Goal: Find specific page/section: Find specific page/section

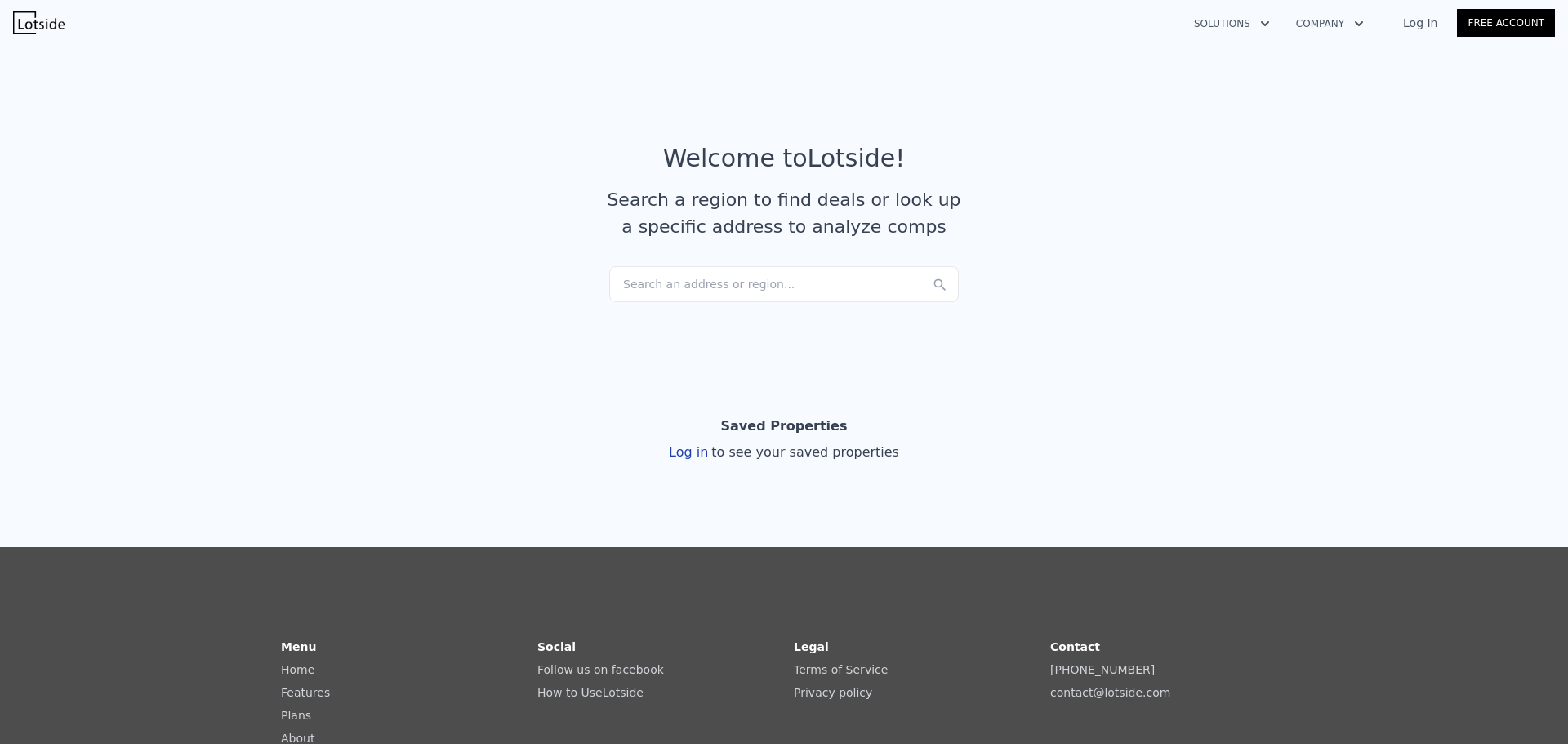
click at [673, 294] on div "Search an address or region..." at bounding box center [784, 284] width 349 height 36
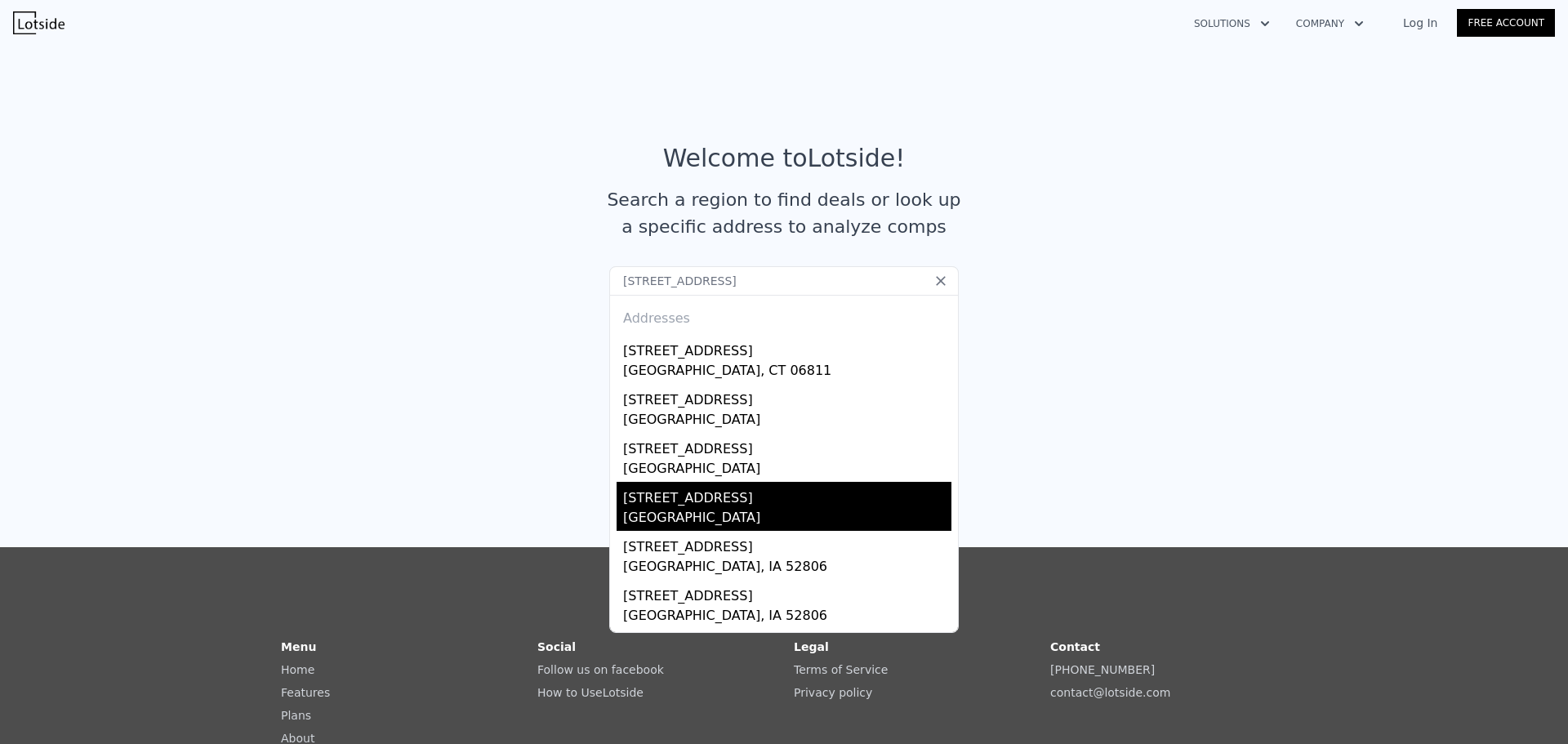
type input "35 hillandale rd"
click at [717, 506] on div "[STREET_ADDRESS]" at bounding box center [786, 494] width 328 height 26
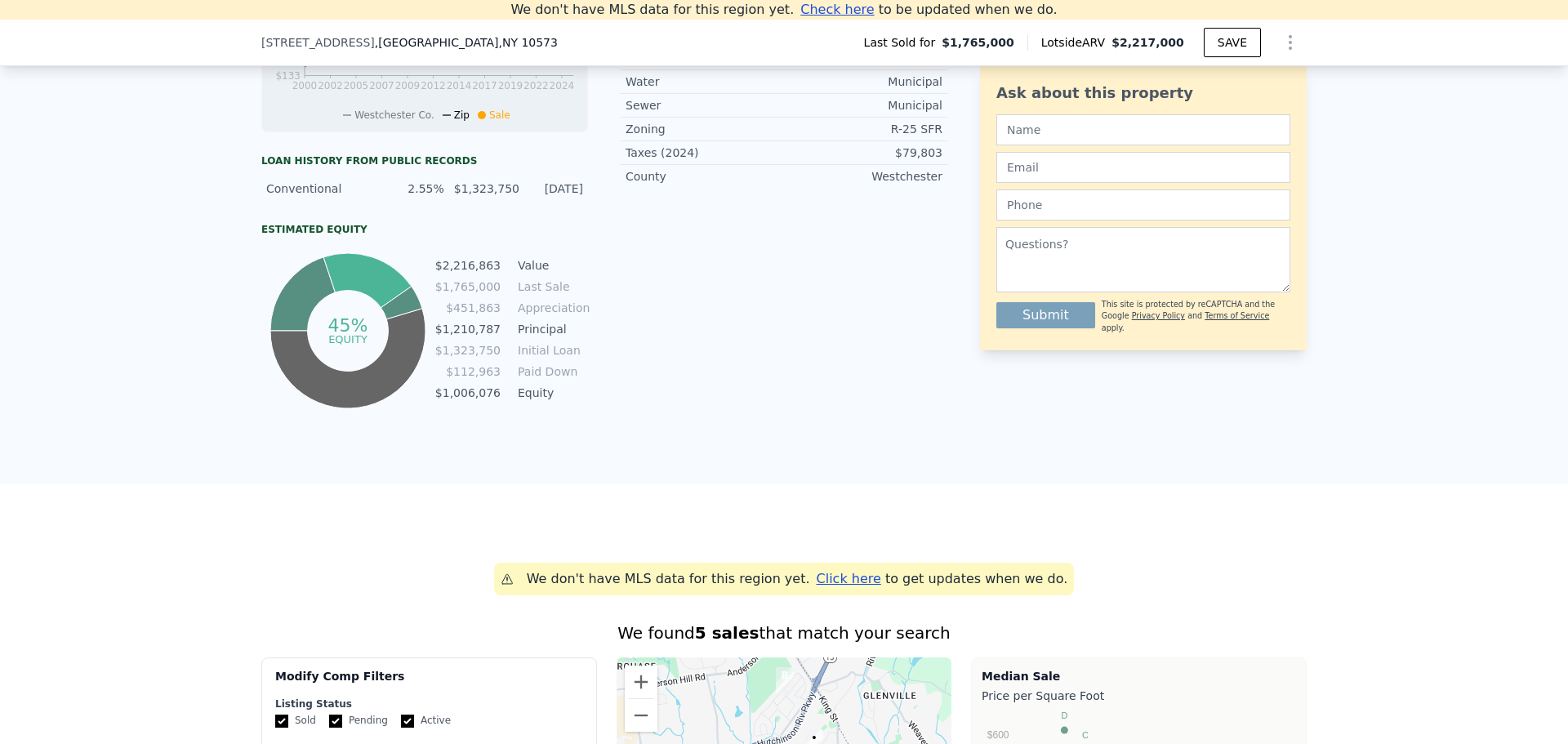
scroll to position [716, 0]
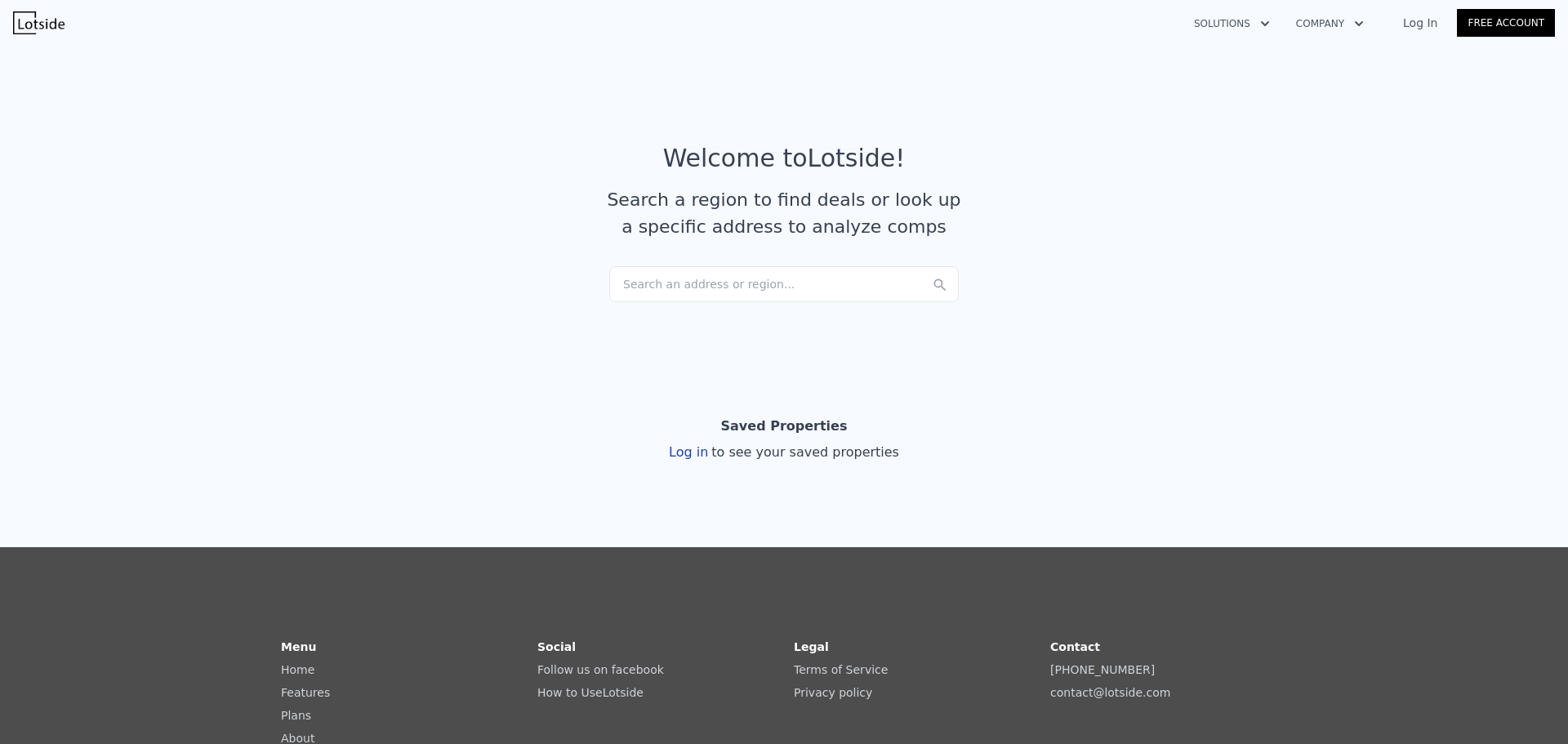
click at [732, 284] on div "Search an address or region..." at bounding box center [784, 284] width 349 height 36
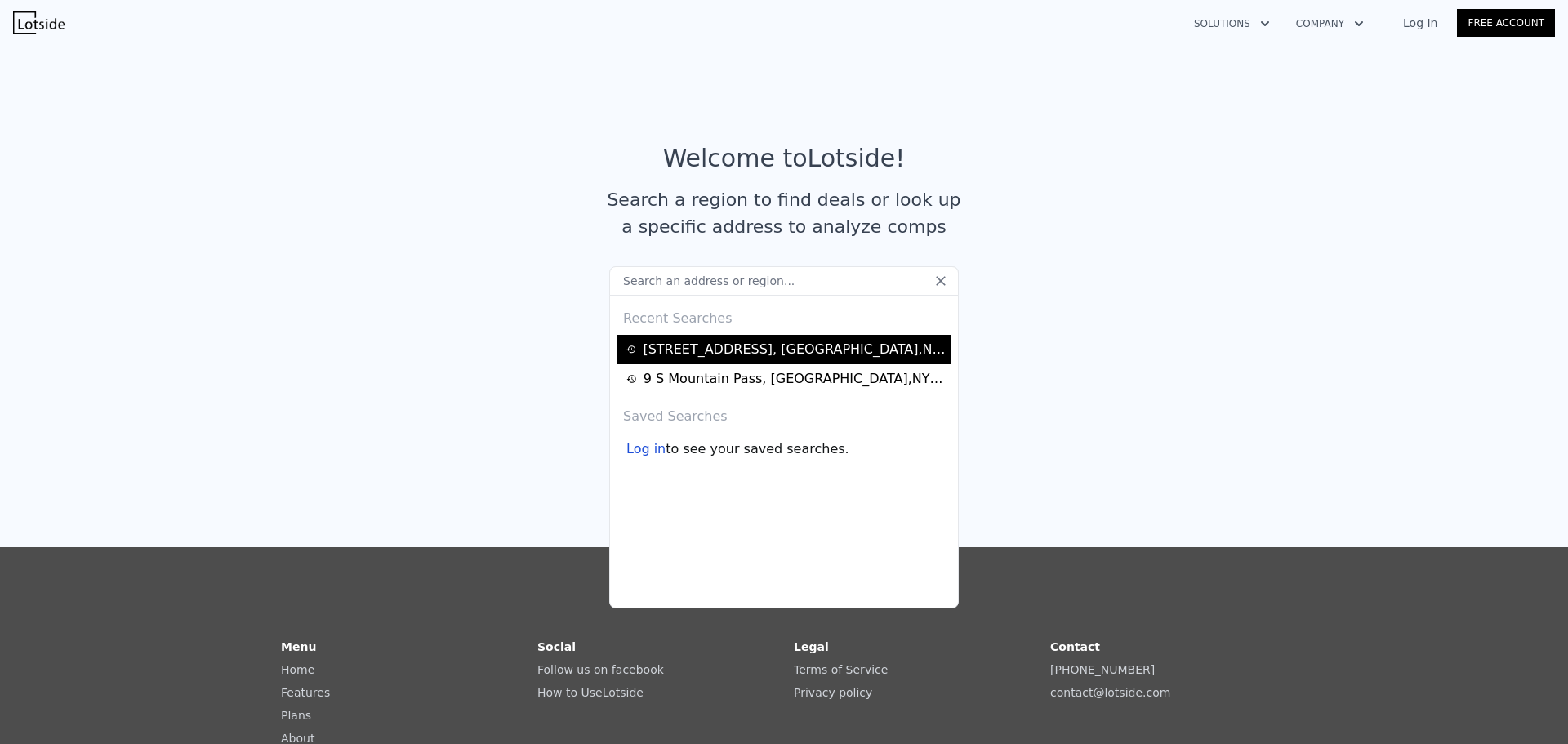
click at [733, 340] on div "[STREET_ADDRESS]" at bounding box center [795, 349] width 304 height 19
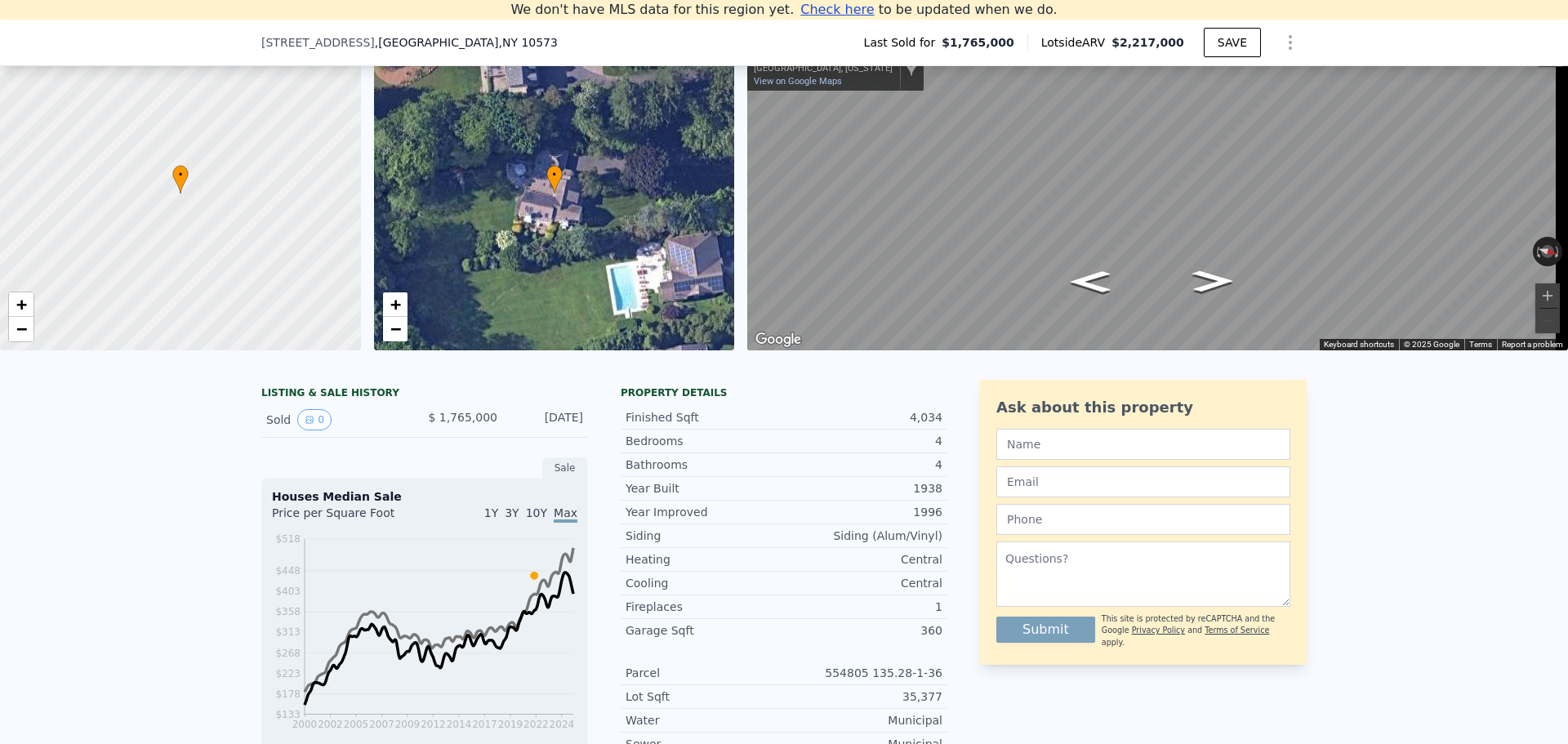
scroll to position [144, 0]
